Goal: Find specific page/section

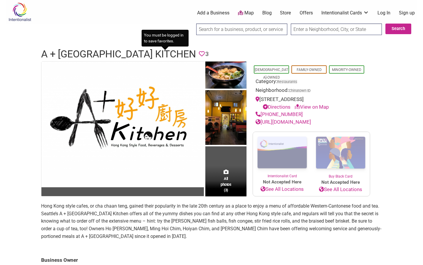
click at [199, 53] on icon at bounding box center [202, 54] width 6 height 6
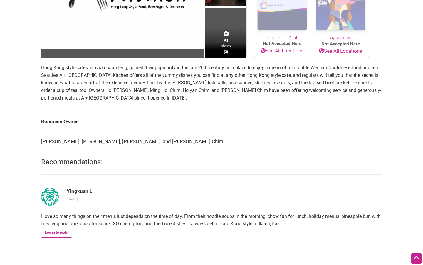
scroll to position [132, 0]
